Goal: Task Accomplishment & Management: Use online tool/utility

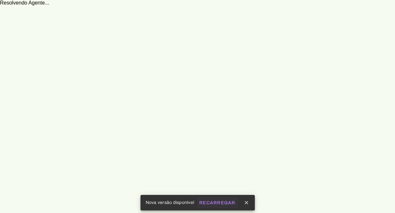
click at [0, 0] on slot "Recarregar" at bounding box center [0, 0] width 0 height 0
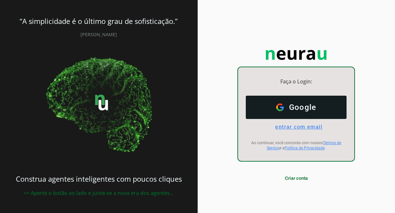
click at [310, 128] on span "entrar com email" at bounding box center [296, 127] width 52 height 6
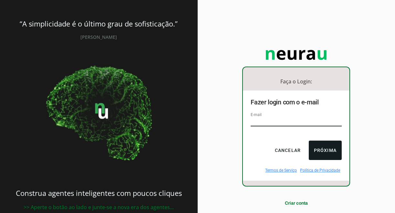
click at [304, 119] on input "email" at bounding box center [295, 121] width 91 height 9
type input "[EMAIL_ADDRESS][DOMAIN_NAME]"
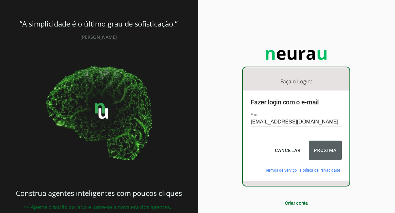
click at [320, 149] on button "Próxima" at bounding box center [324, 149] width 33 height 19
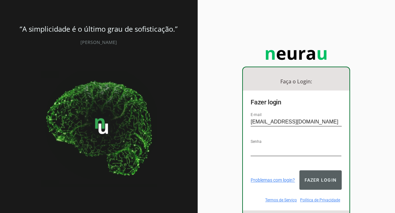
click at [315, 176] on button "Fazer login" at bounding box center [320, 179] width 43 height 19
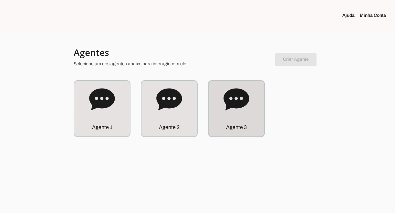
click at [249, 105] on div "Agente 3" at bounding box center [235, 108] width 55 height 55
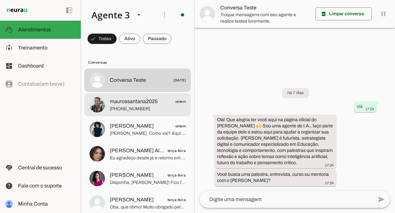
click at [164, 111] on span "[PHONE_NUMBER]" at bounding box center [148, 108] width 76 height 6
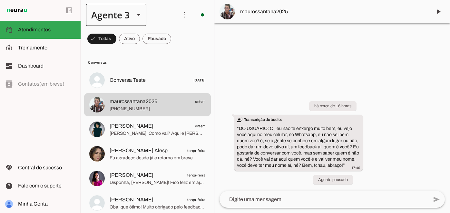
click at [136, 21] on div at bounding box center [138, 15] width 15 height 22
click at [172, 42] on md-item "Agente 1" at bounding box center [202, 41] width 60 height 18
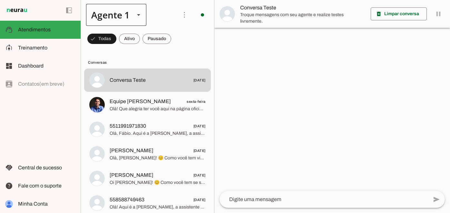
click at [137, 20] on div at bounding box center [138, 15] width 15 height 22
click at [177, 56] on slot at bounding box center [202, 59] width 50 height 8
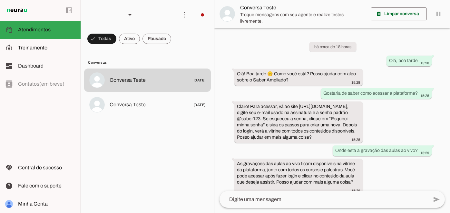
scroll to position [9, 0]
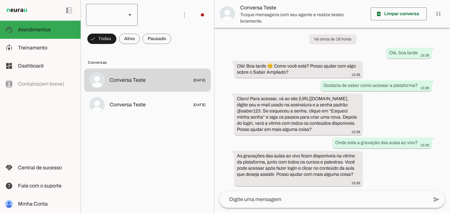
click at [131, 16] on slot at bounding box center [130, 15] width 8 height 8
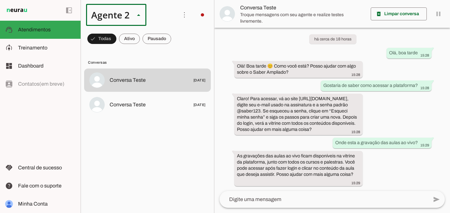
click at [177, 74] on slot at bounding box center [197, 78] width 41 height 8
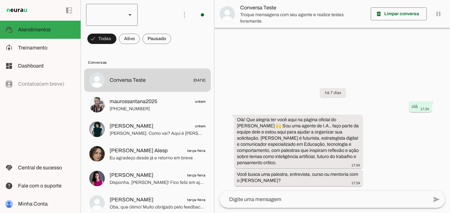
click at [134, 17] on slot at bounding box center [130, 15] width 8 height 8
click at [177, 37] on slot at bounding box center [197, 41] width 41 height 8
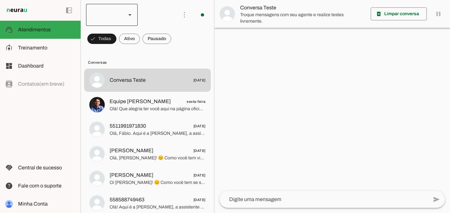
click at [133, 21] on div at bounding box center [129, 15] width 15 height 22
click at [177, 74] on slot at bounding box center [197, 78] width 41 height 8
